Goal: Transaction & Acquisition: Purchase product/service

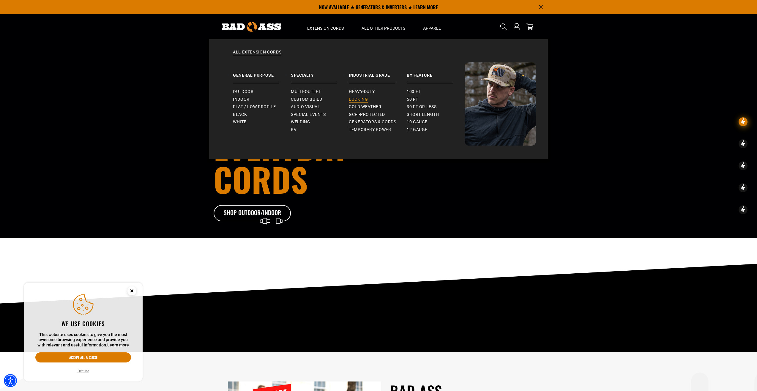
drag, startPoint x: 355, startPoint y: 97, endPoint x: 351, endPoint y: 97, distance: 4.2
click at [355, 97] on span "Locking" at bounding box center [358, 99] width 19 height 5
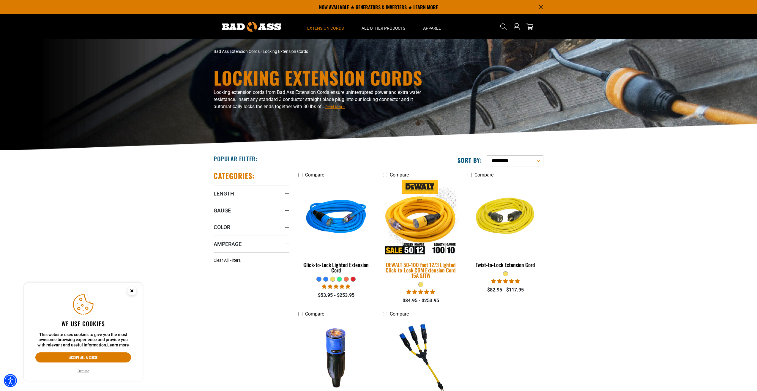
click at [428, 209] on img at bounding box center [420, 218] width 83 height 76
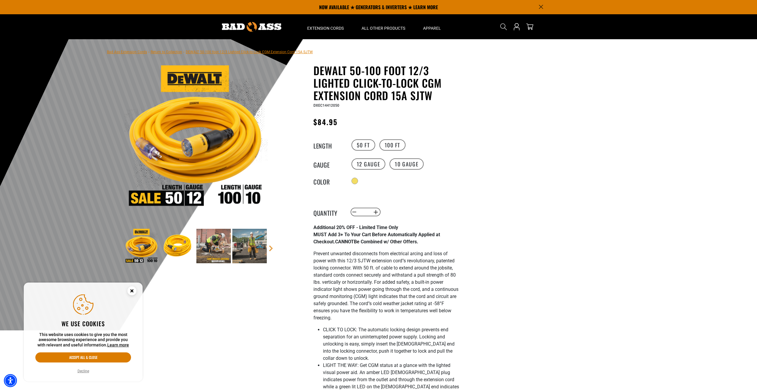
scroll to position [3, 0]
